Goal: Browse casually: Explore the website without a specific task or goal

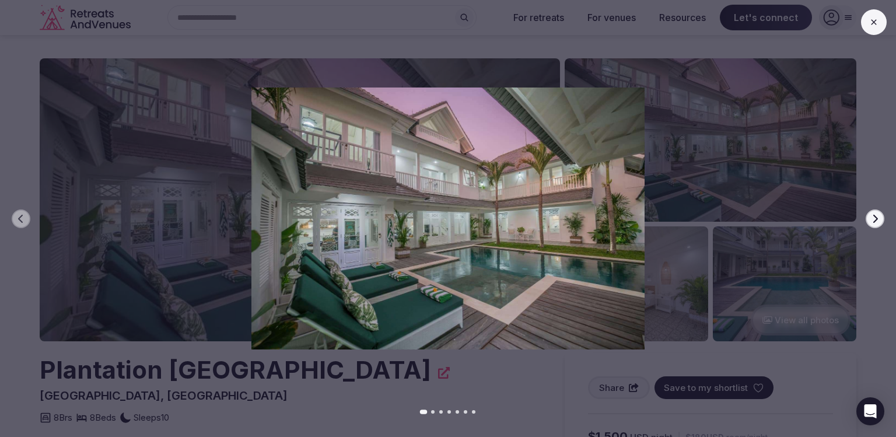
click at [870, 219] on icon "button" at bounding box center [874, 218] width 9 height 9
click at [879, 219] on button "Next slide" at bounding box center [874, 218] width 19 height 19
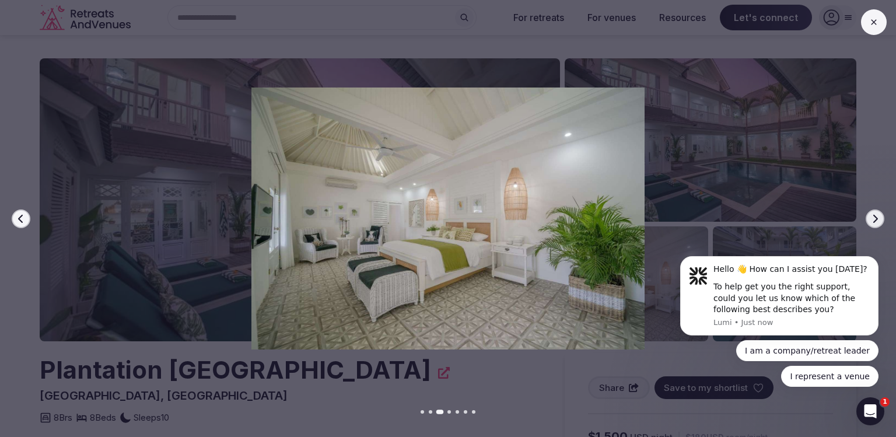
click at [873, 219] on body "Hello 👋 How can I assist you [DATE]? To help get you the right support, could y…" at bounding box center [779, 298] width 224 height 204
click at [495, 210] on img at bounding box center [447, 218] width 627 height 262
click at [865, 219] on body "Hello 👋 How can I assist you [DATE]? To help get you the right support, could y…" at bounding box center [779, 298] width 224 height 204
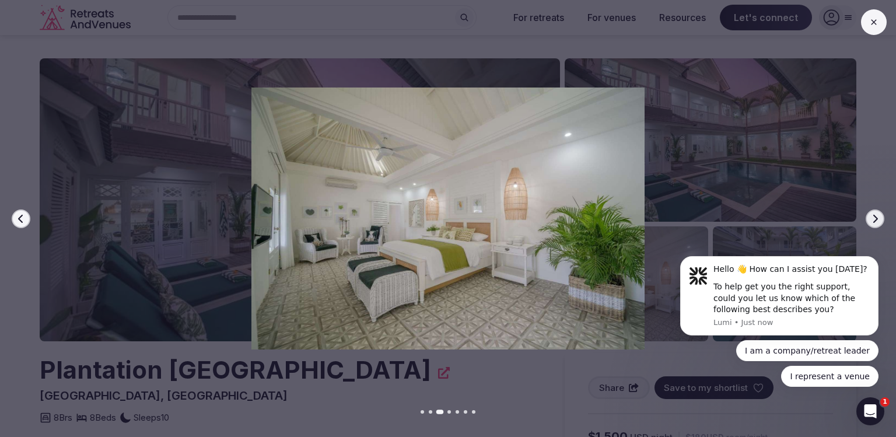
click at [870, 20] on icon at bounding box center [873, 21] width 9 height 9
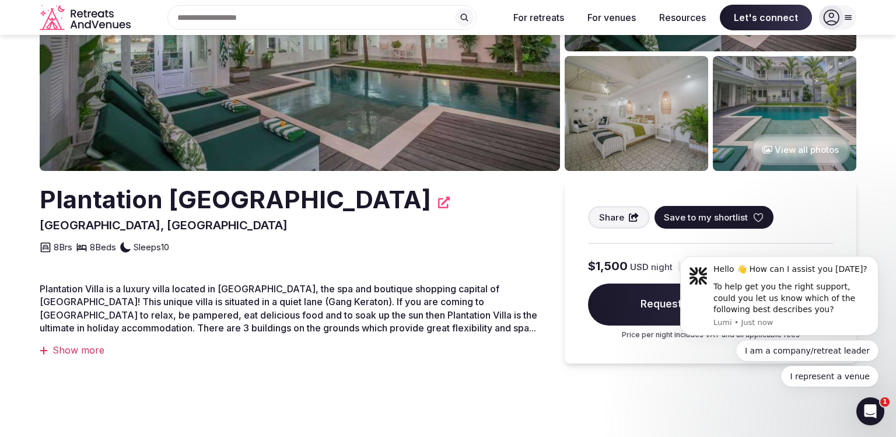
scroll to position [133, 0]
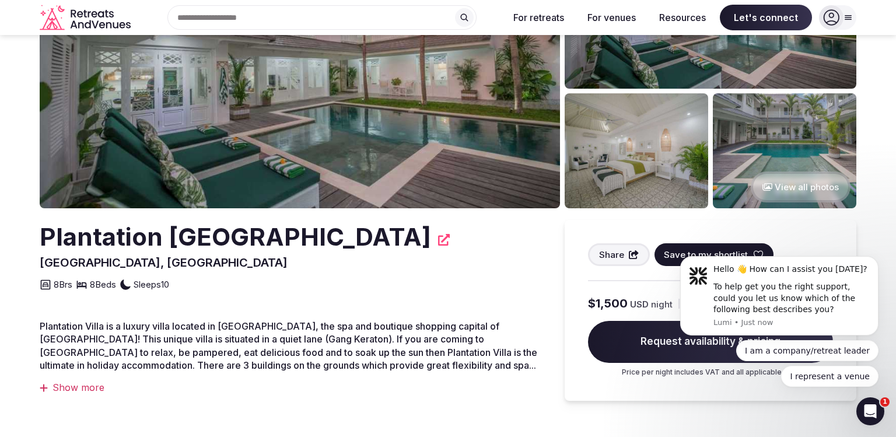
click at [826, 178] on button "View all photos" at bounding box center [800, 186] width 100 height 31
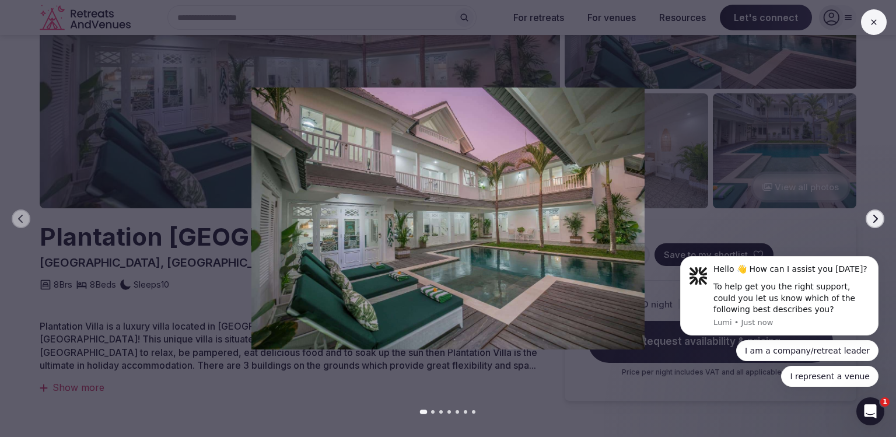
click at [595, 178] on img at bounding box center [447, 218] width 627 height 262
click at [868, 213] on body "Hello 👋 How can I assist you [DATE]? To help get you the right support, could y…" at bounding box center [779, 298] width 224 height 204
click at [811, 184] on div at bounding box center [443, 218] width 905 height 262
click at [550, 184] on img at bounding box center [447, 218] width 627 height 262
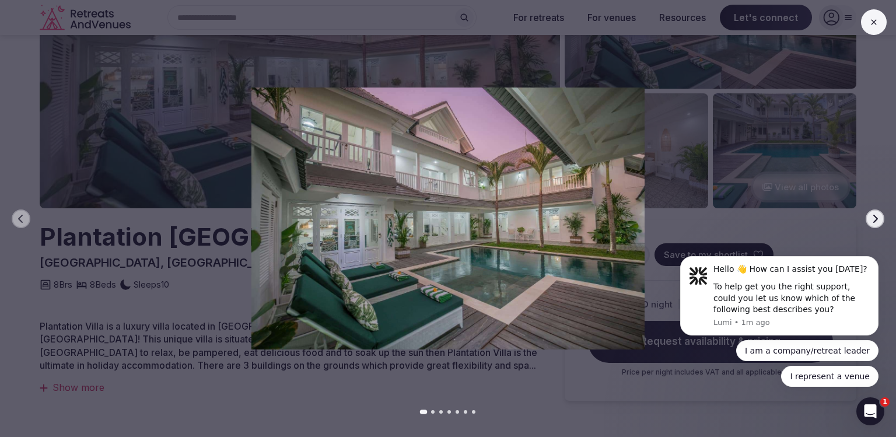
click at [879, 26] on button at bounding box center [874, 22] width 26 height 26
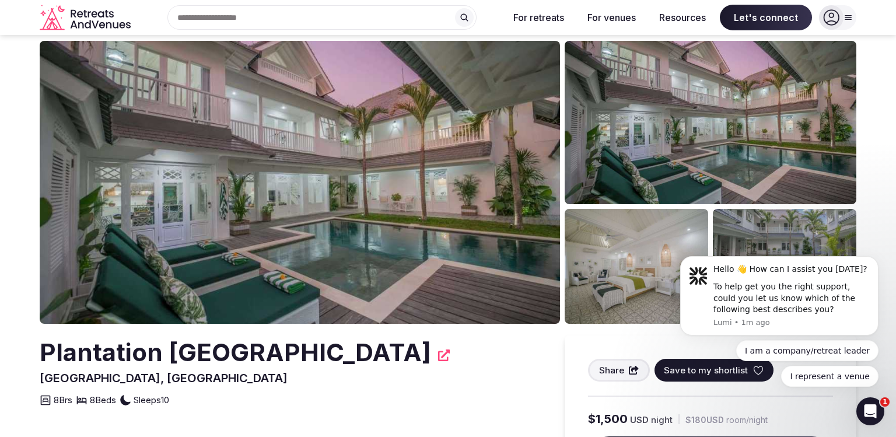
scroll to position [0, 0]
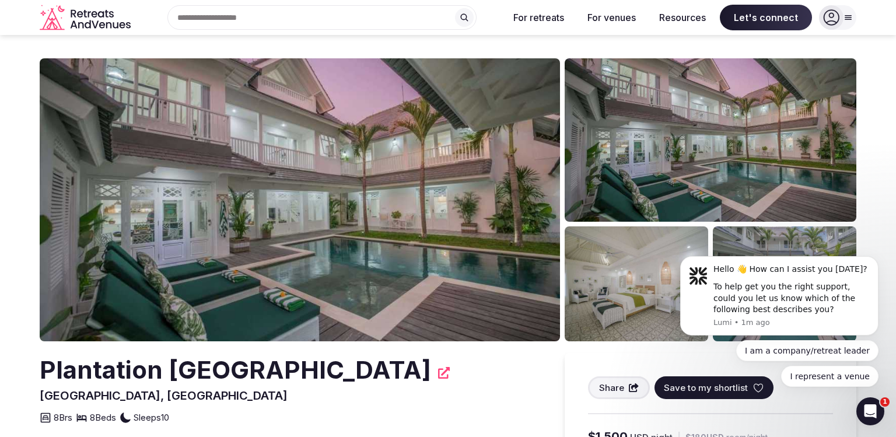
click at [794, 235] on body "Hello 👋 How can I assist you [DATE]? To help get you the right support, could y…" at bounding box center [779, 298] width 224 height 204
click at [873, 413] on icon "Open Intercom Messenger" at bounding box center [870, 411] width 19 height 19
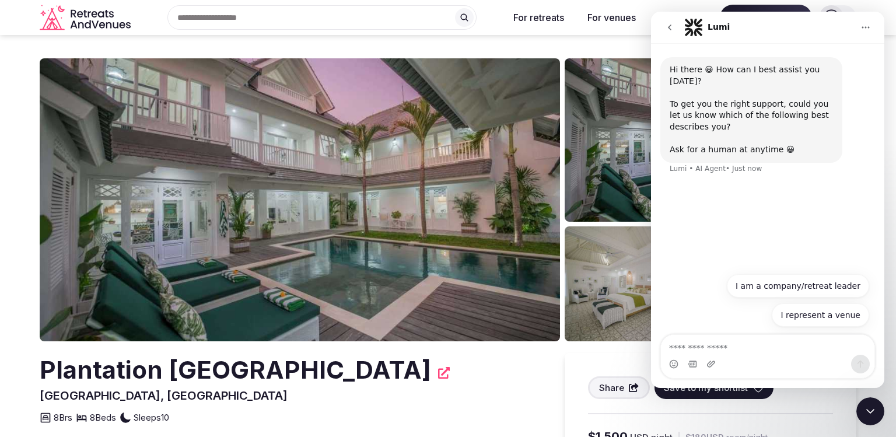
click at [873, 405] on icon "Close Intercom Messenger" at bounding box center [870, 411] width 14 height 14
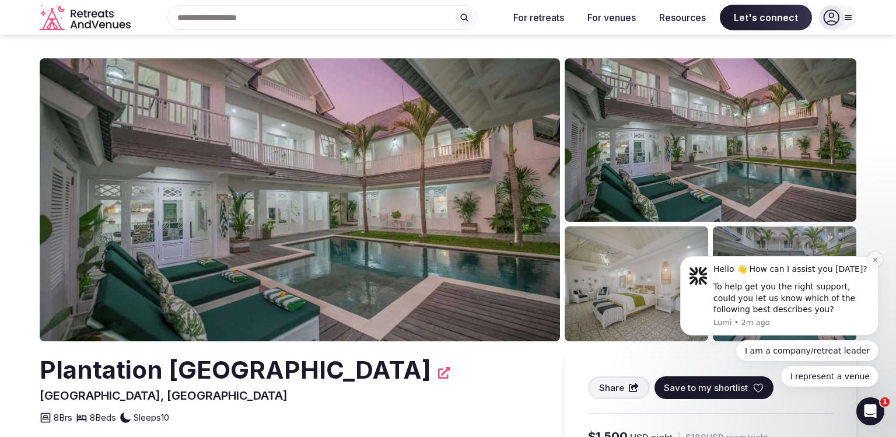
click at [876, 259] on icon "Dismiss notification" at bounding box center [875, 260] width 6 height 6
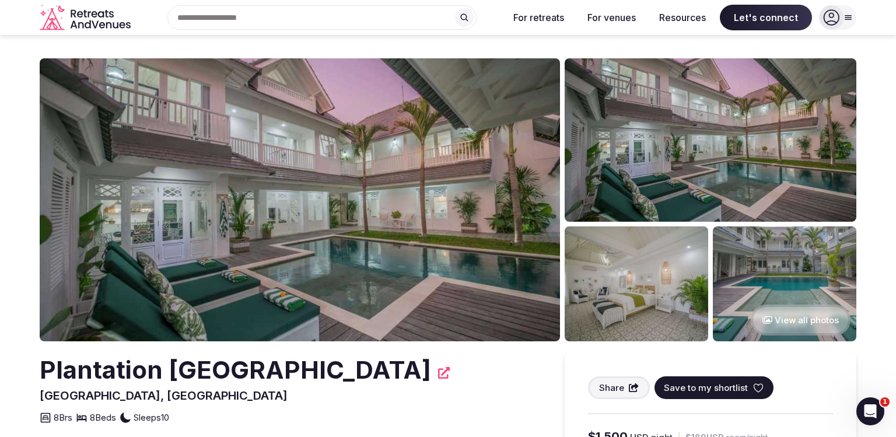
click at [809, 315] on button "View all photos" at bounding box center [800, 319] width 100 height 31
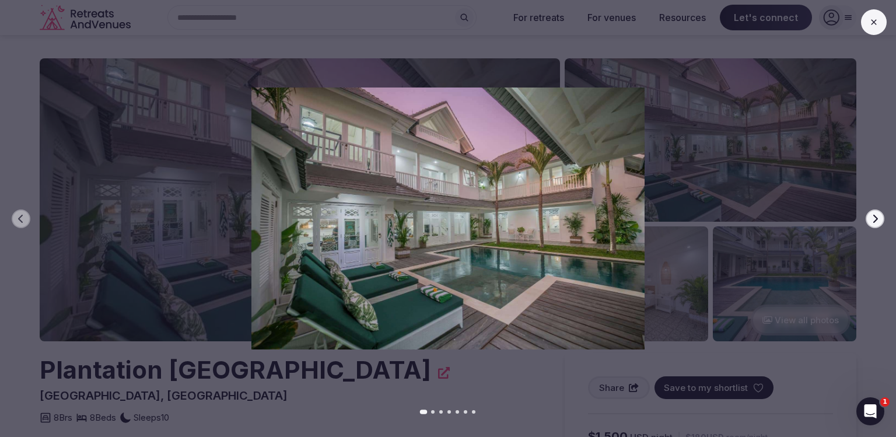
click at [872, 217] on icon "button" at bounding box center [874, 218] width 9 height 9
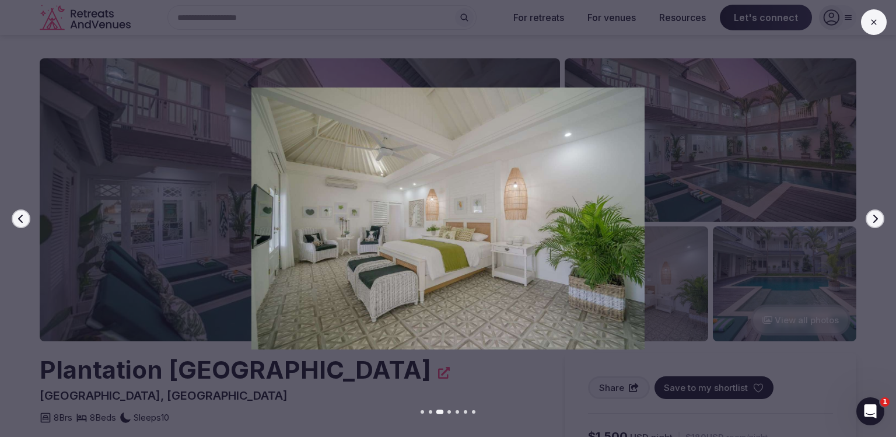
click at [872, 217] on icon "button" at bounding box center [874, 218] width 9 height 9
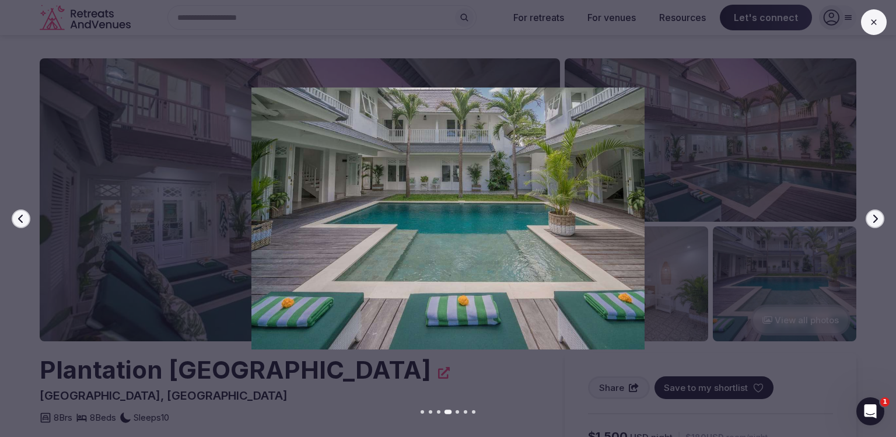
click at [872, 217] on icon "button" at bounding box center [874, 218] width 9 height 9
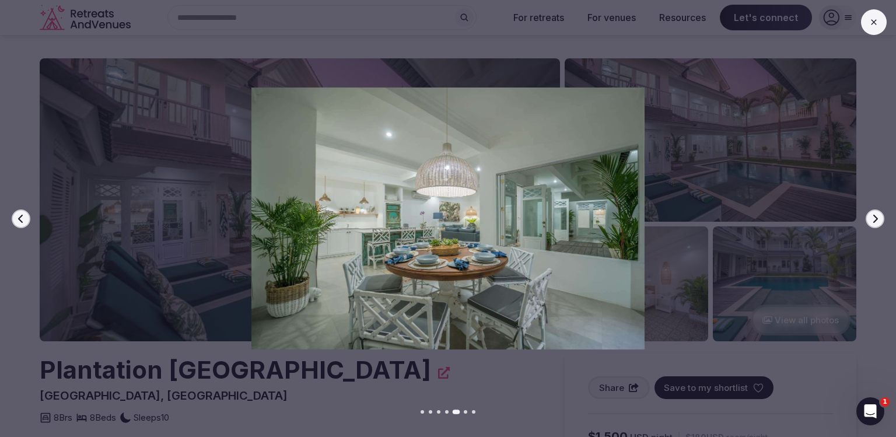
click at [872, 217] on icon "button" at bounding box center [874, 218] width 9 height 9
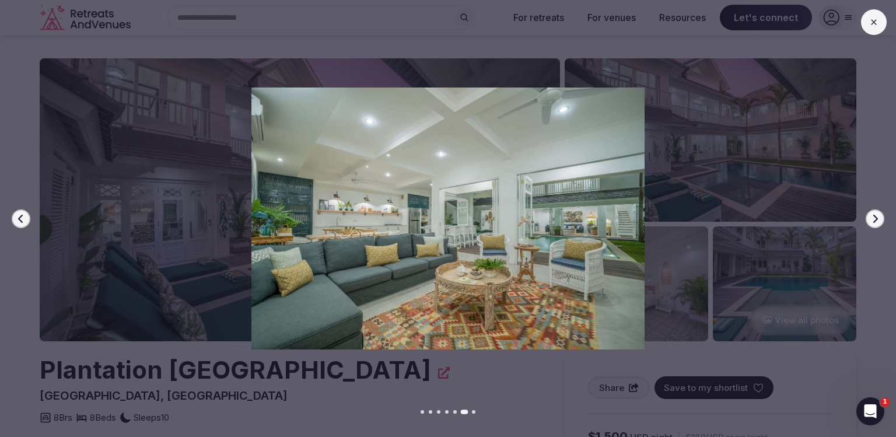
click at [872, 217] on icon "button" at bounding box center [874, 218] width 9 height 9
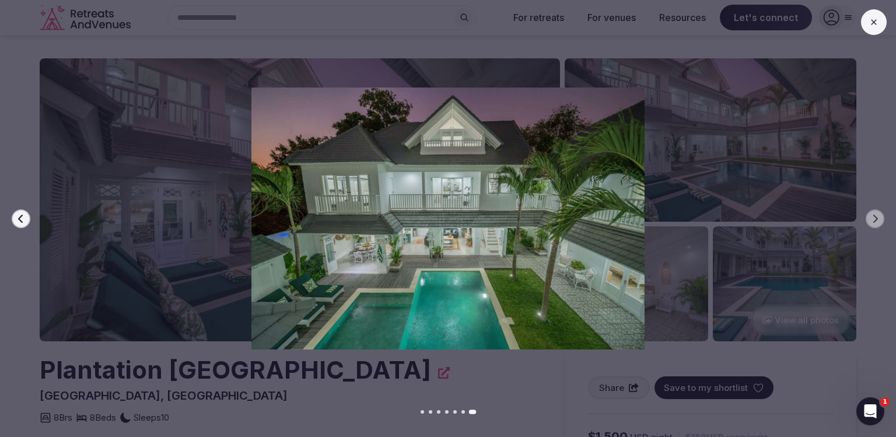
click at [872, 217] on icon "button" at bounding box center [874, 218] width 9 height 9
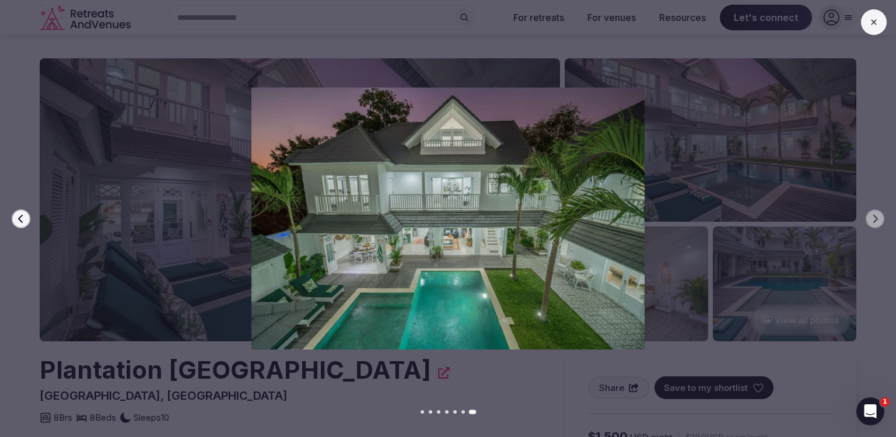
click at [872, 217] on icon "button" at bounding box center [874, 218] width 9 height 9
